Goal: Book appointment/travel/reservation

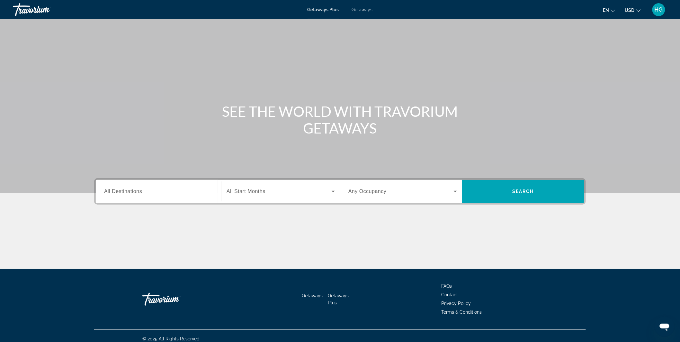
click at [135, 194] on span "All Destinations" at bounding box center [123, 190] width 38 height 5
click at [135, 194] on input "Destination All Destinations" at bounding box center [158, 192] width 109 height 8
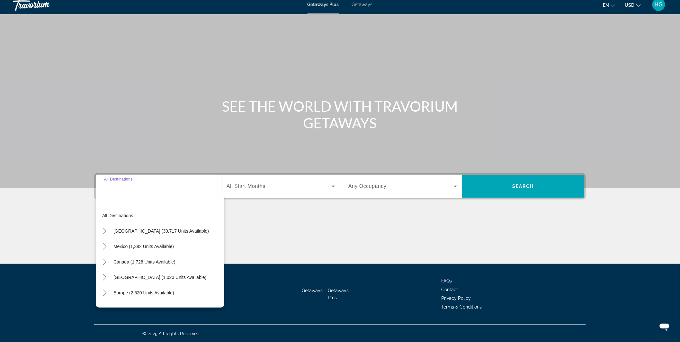
click at [137, 188] on input "Destination All Destinations" at bounding box center [158, 187] width 109 height 8
click at [189, 191] on div "Search widget" at bounding box center [158, 186] width 109 height 18
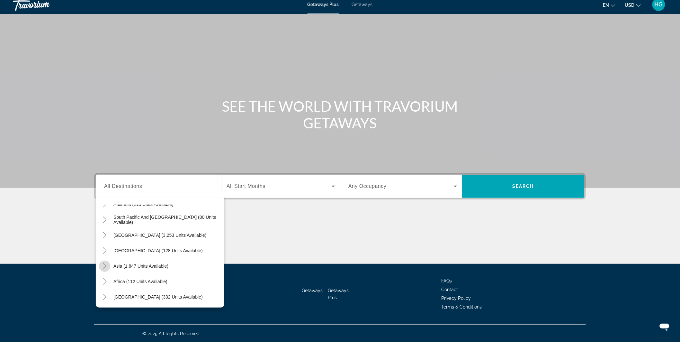
click at [104, 265] on icon "Toggle Asia (1,847 units available)" at bounding box center [105, 266] width 6 height 6
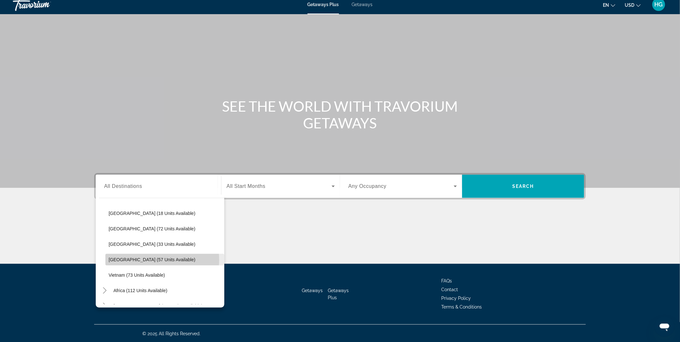
click at [148, 259] on span "[GEOGRAPHIC_DATA] (57 units available)" at bounding box center [152, 259] width 87 height 5
type input "**********"
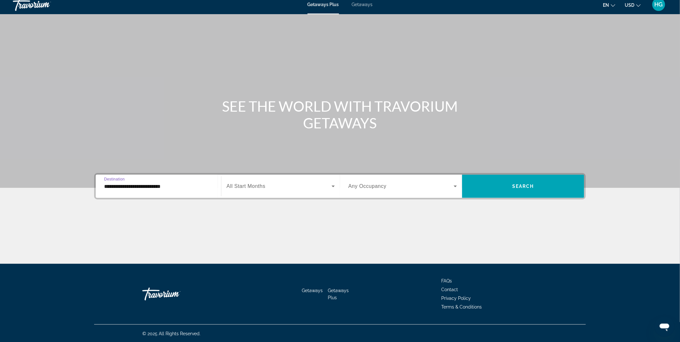
click at [256, 187] on span "All Start Months" at bounding box center [246, 185] width 39 height 5
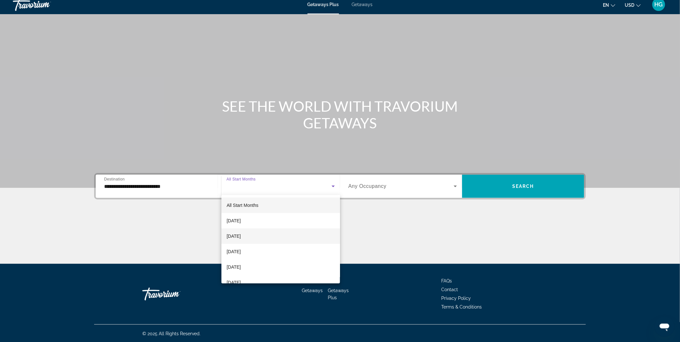
click at [241, 234] on span "[DATE]" at bounding box center [234, 236] width 14 height 8
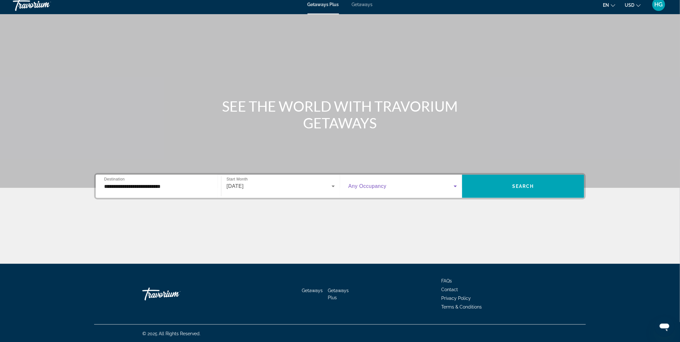
click at [454, 185] on icon "Search widget" at bounding box center [456, 186] width 8 height 8
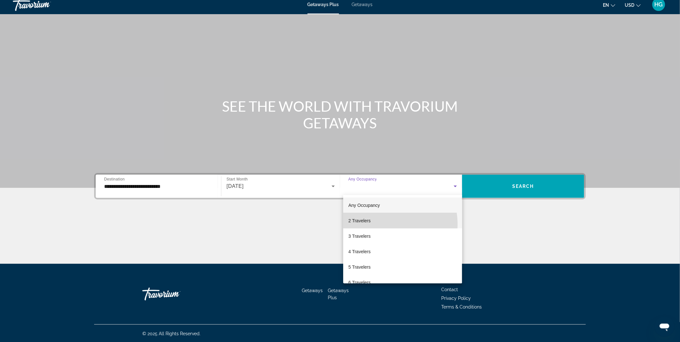
click at [373, 224] on mat-option "2 Travelers" at bounding box center [402, 220] width 119 height 15
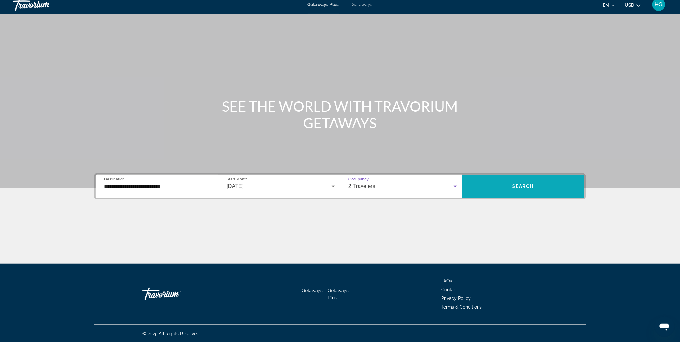
click at [529, 182] on span "Search widget" at bounding box center [523, 185] width 122 height 15
